Goal: Task Accomplishment & Management: Manage account settings

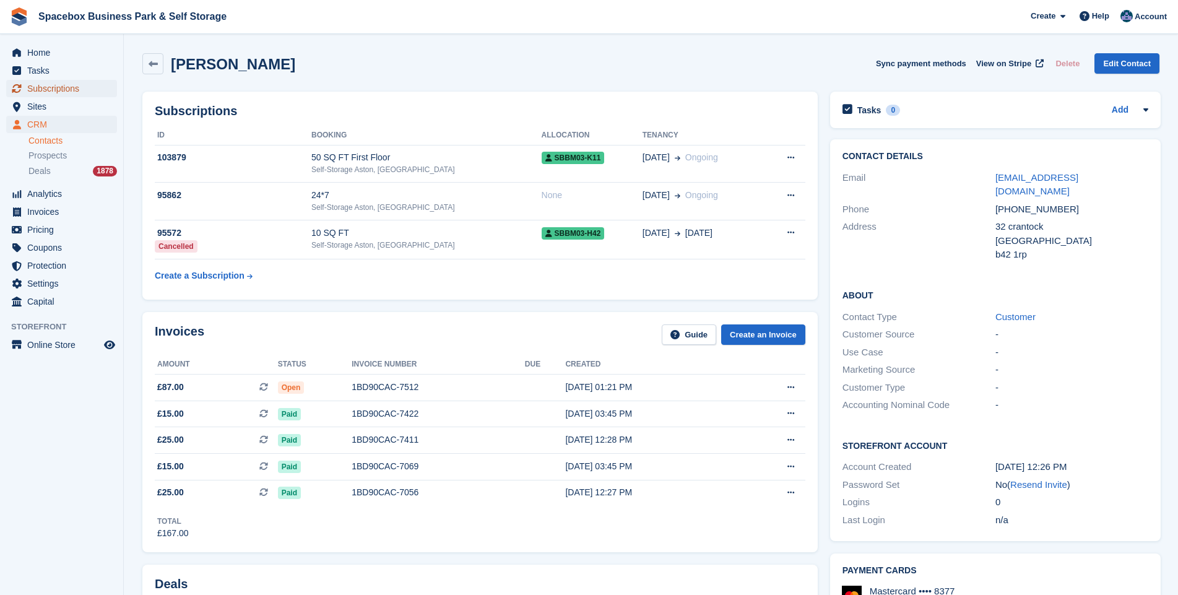
click at [47, 91] on span "Subscriptions" at bounding box center [64, 88] width 74 height 17
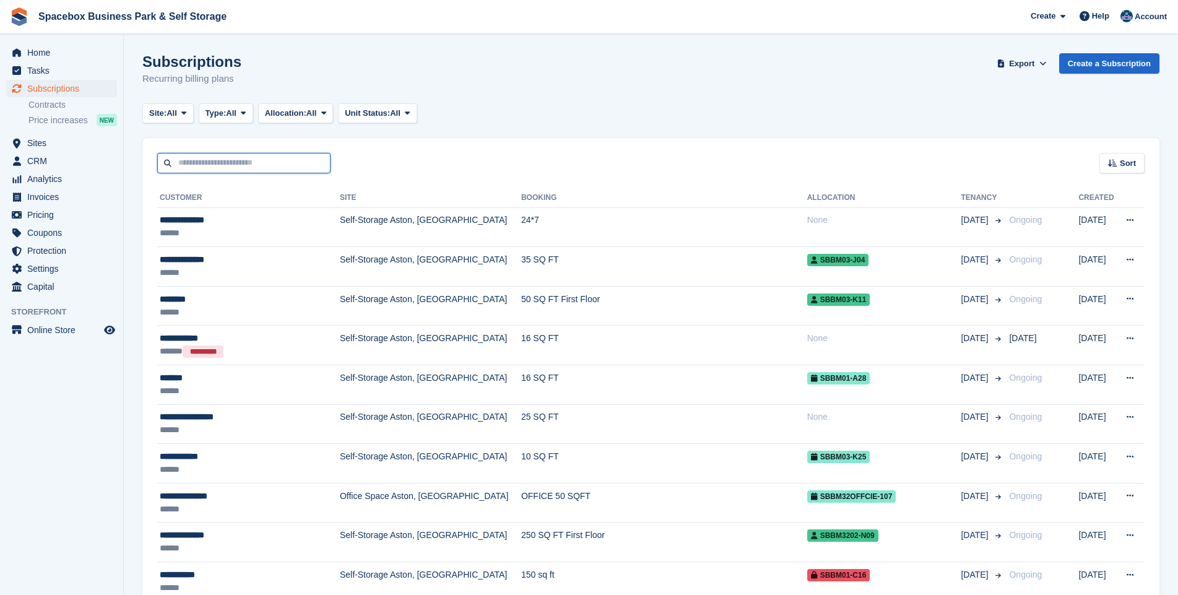
click at [250, 161] on input "text" at bounding box center [243, 163] width 173 height 20
type input "******"
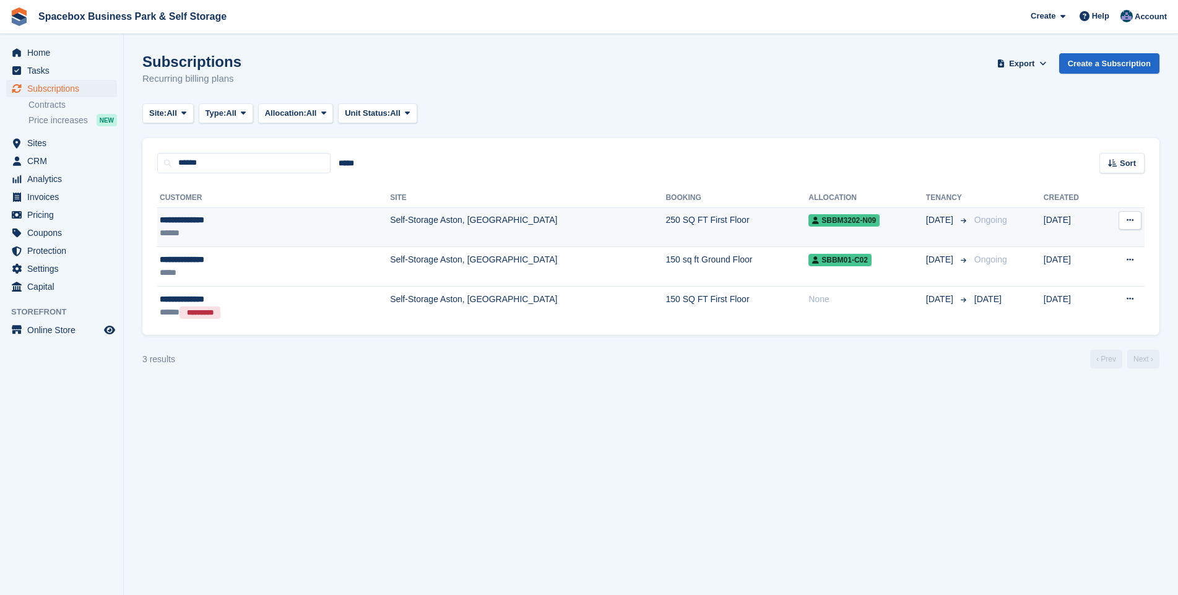
click at [685, 236] on td "250 SQ FT First Floor" at bounding box center [736, 227] width 143 height 40
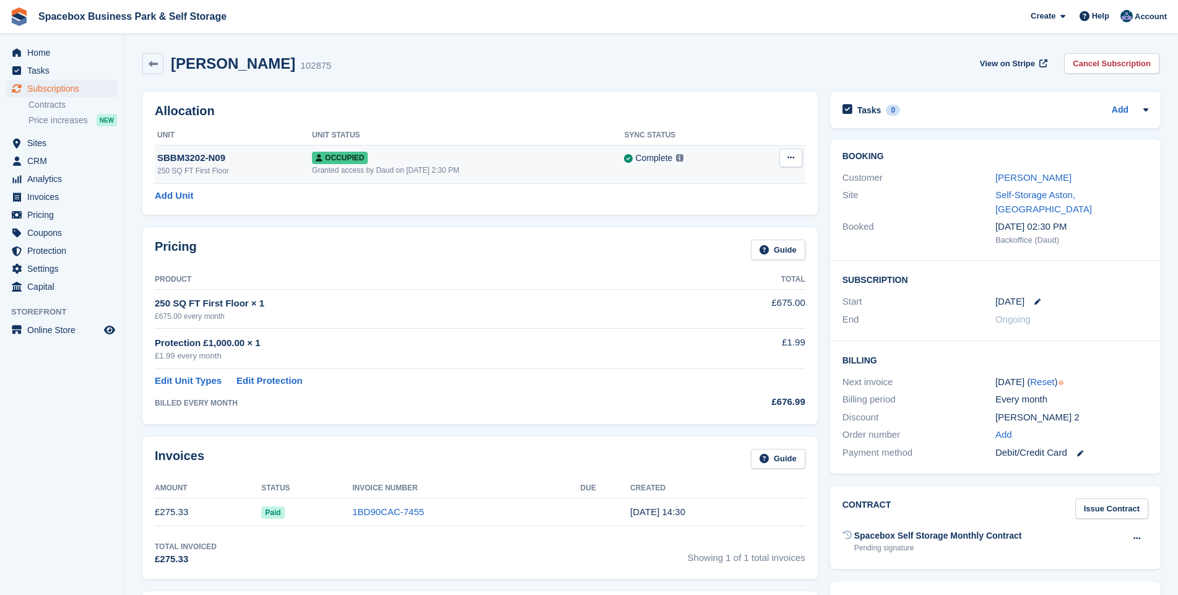
click at [787, 157] on icon at bounding box center [790, 157] width 7 height 8
click at [741, 220] on p "Deallocate" at bounding box center [743, 225] width 108 height 16
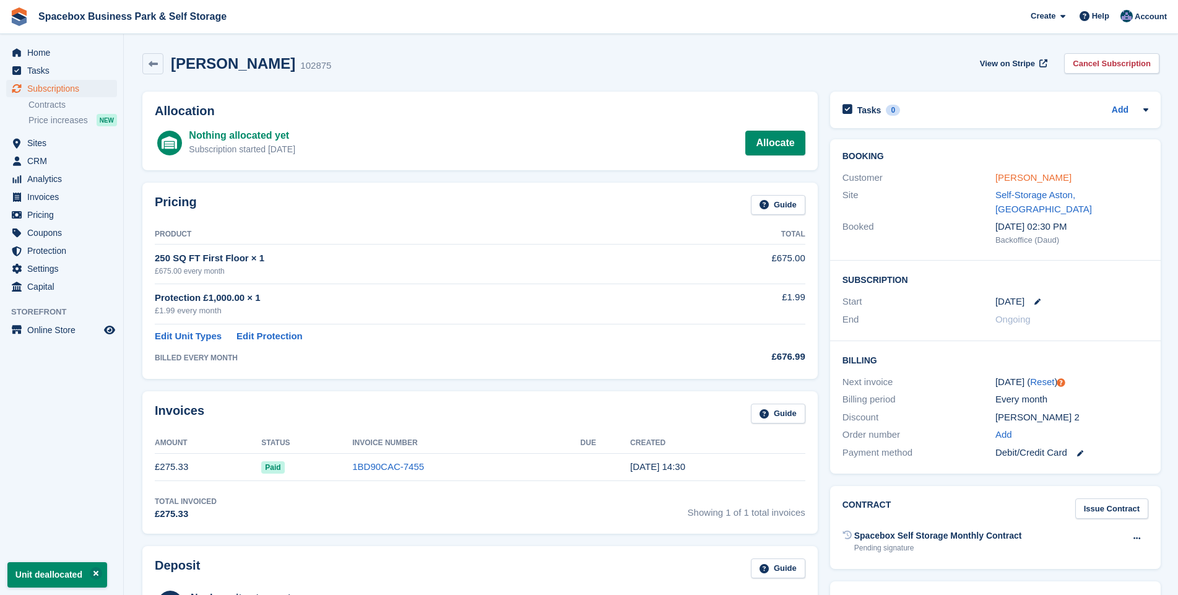
click at [1004, 176] on link "[PERSON_NAME]" at bounding box center [1033, 177] width 76 height 11
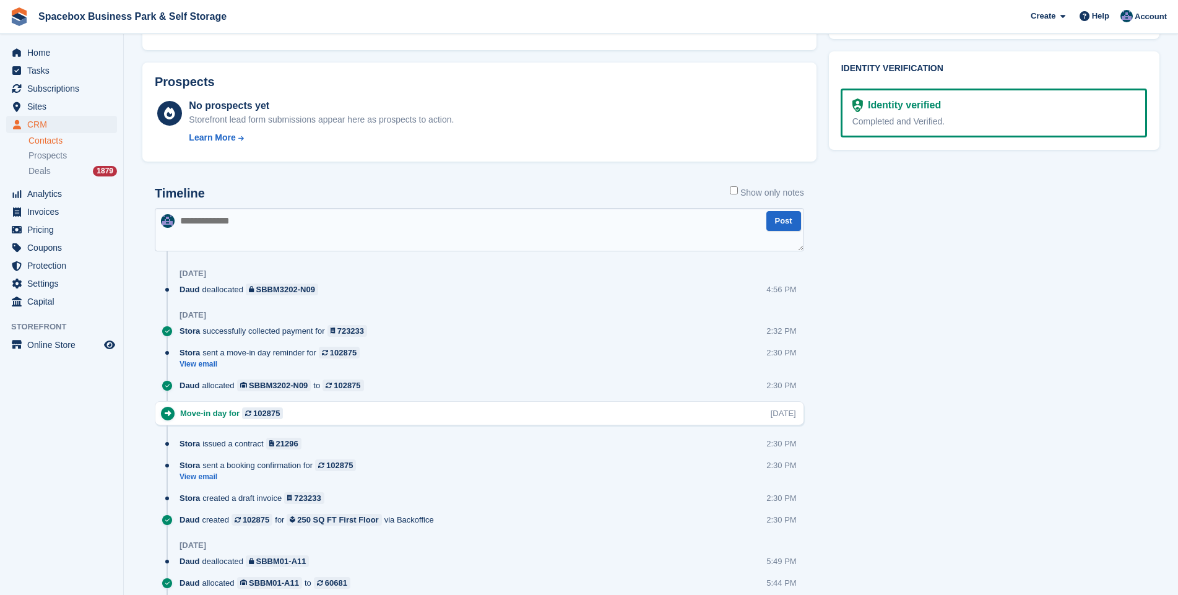
scroll to position [624, 0]
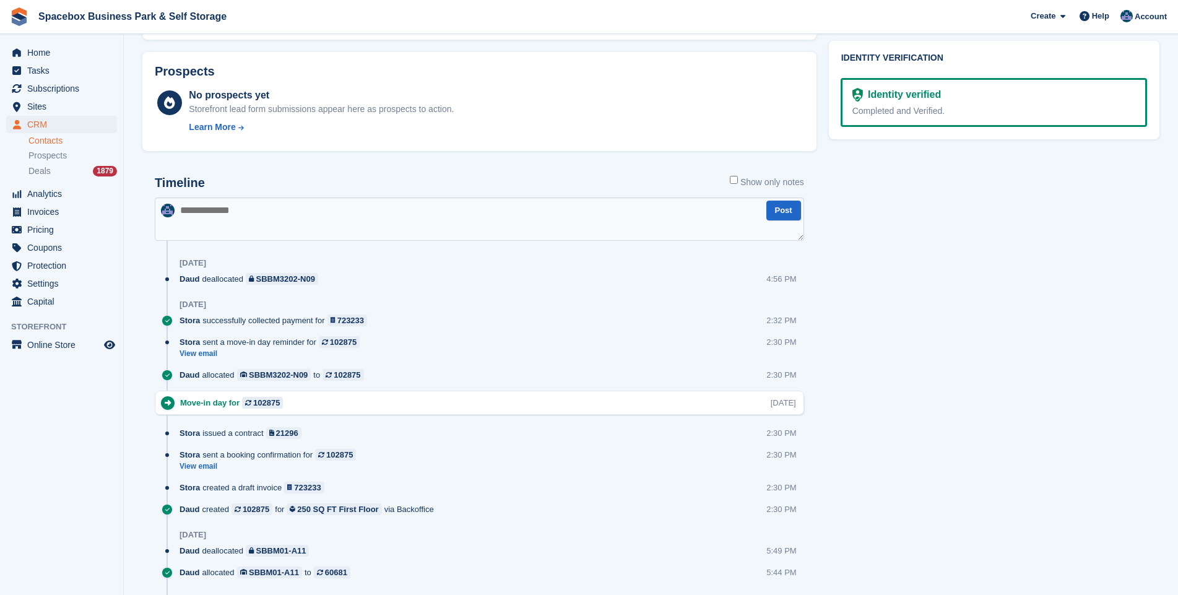
drag, startPoint x: 582, startPoint y: 173, endPoint x: 495, endPoint y: 204, distance: 92.0
click at [495, 204] on textarea at bounding box center [479, 218] width 649 height 43
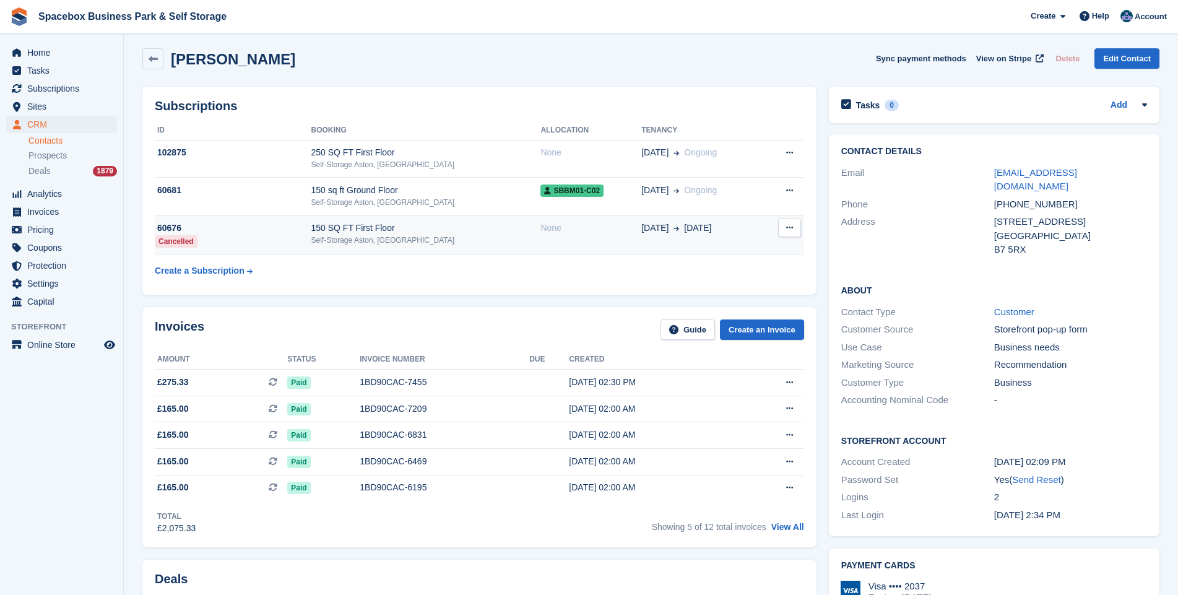
scroll to position [0, 0]
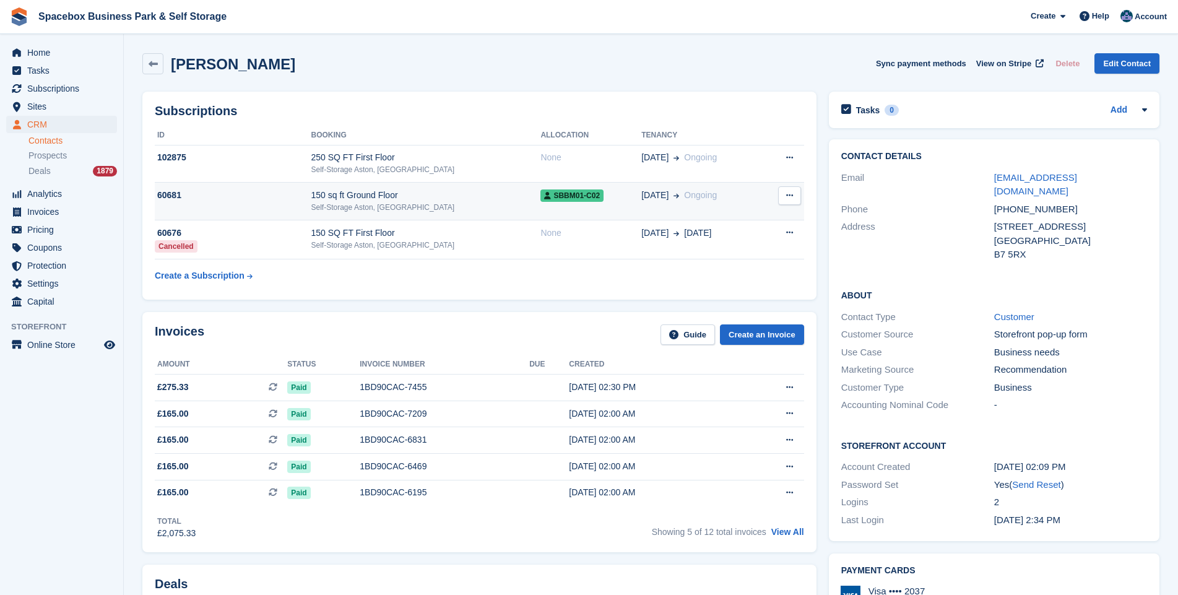
click at [472, 212] on div "Self-Storage Aston, [GEOGRAPHIC_DATA]" at bounding box center [426, 207] width 230 height 11
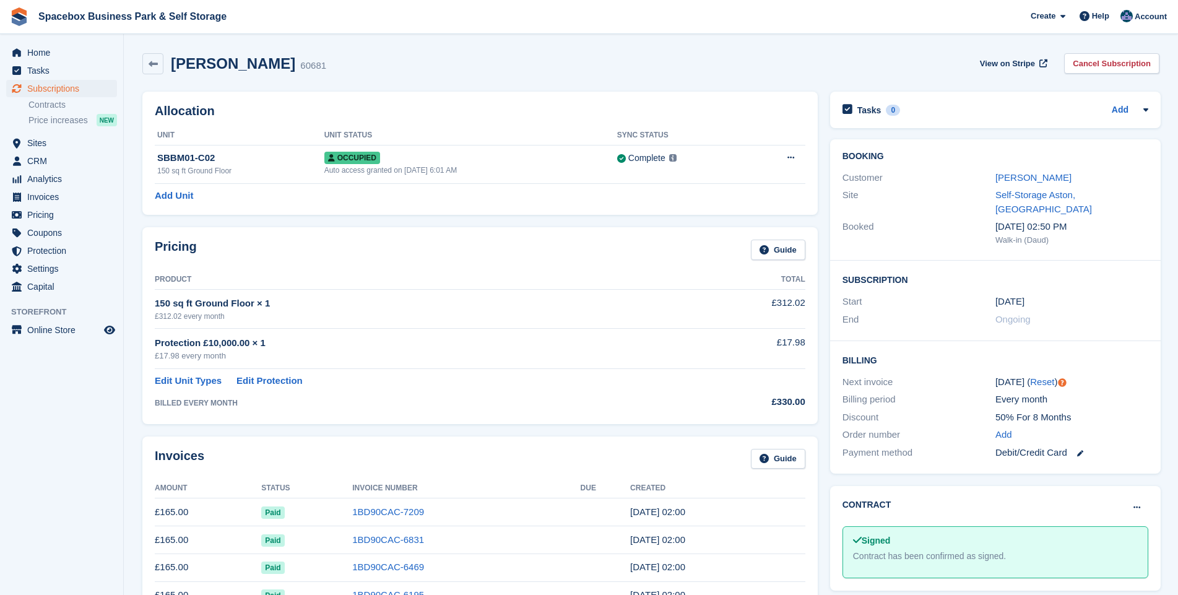
click at [340, 88] on div "Allocation Unit Unit Status Sync Status SBBM01-C02 150 sq ft Ground Floor Occup…" at bounding box center [480, 153] width 688 height 136
click at [64, 93] on span "Subscriptions" at bounding box center [64, 88] width 74 height 17
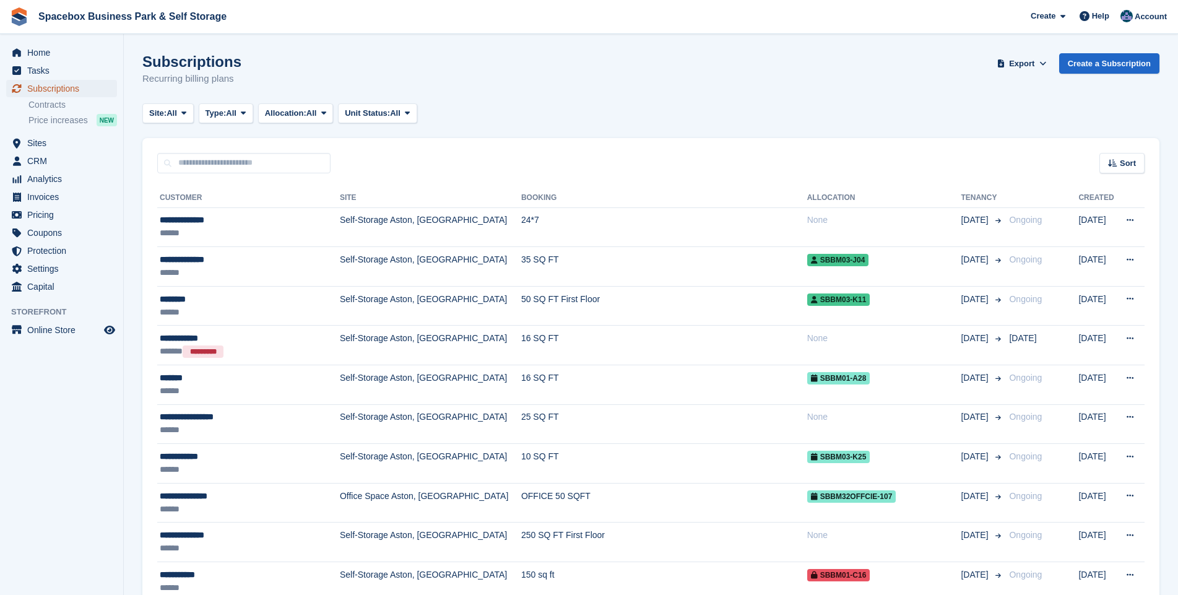
click at [71, 87] on span "Subscriptions" at bounding box center [64, 88] width 74 height 17
click at [207, 163] on input "text" at bounding box center [243, 163] width 173 height 20
type input "*****"
